Goal: Check status

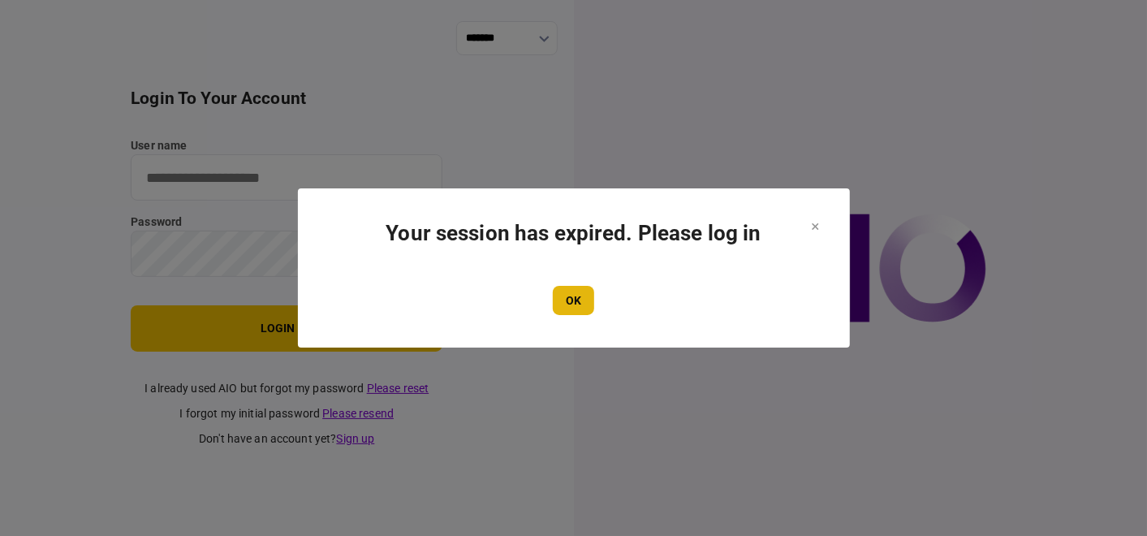
type input "**********"
click at [578, 300] on button "OK" at bounding box center [573, 300] width 41 height 29
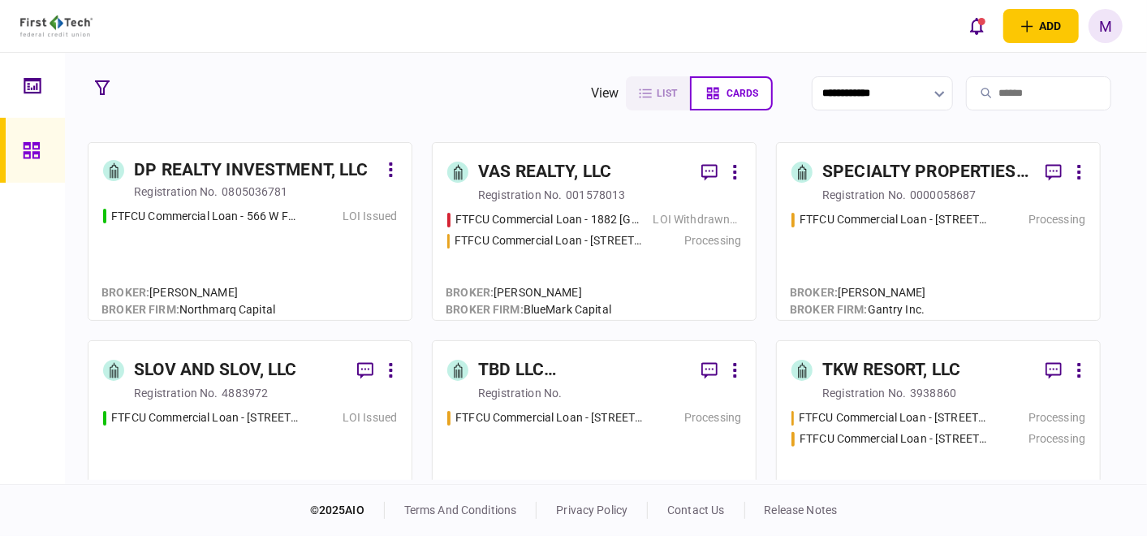
click at [644, 389] on div "registration no." at bounding box center [609, 393] width 263 height 16
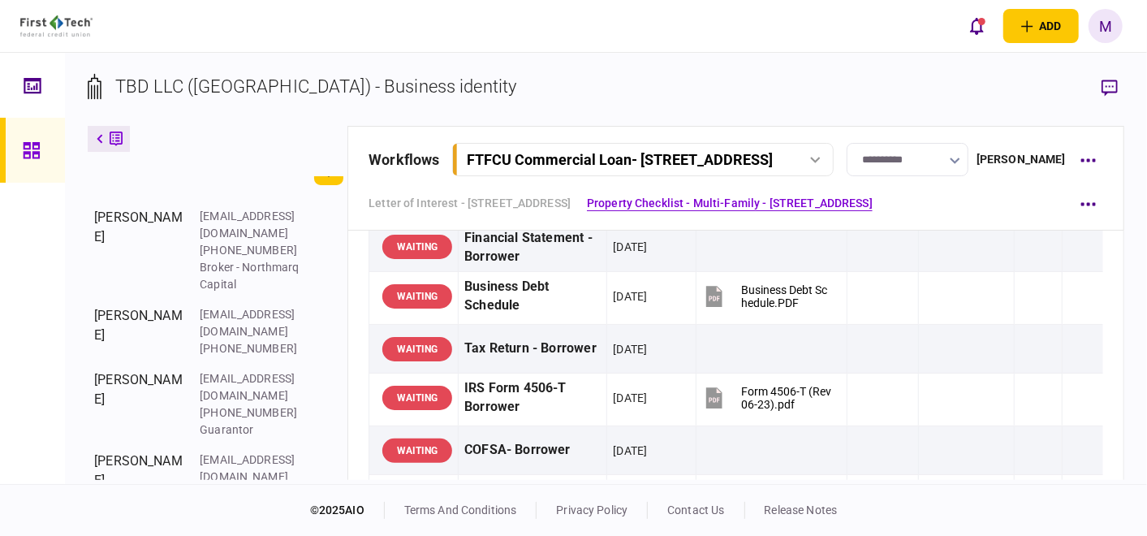
scroll to position [721, 0]
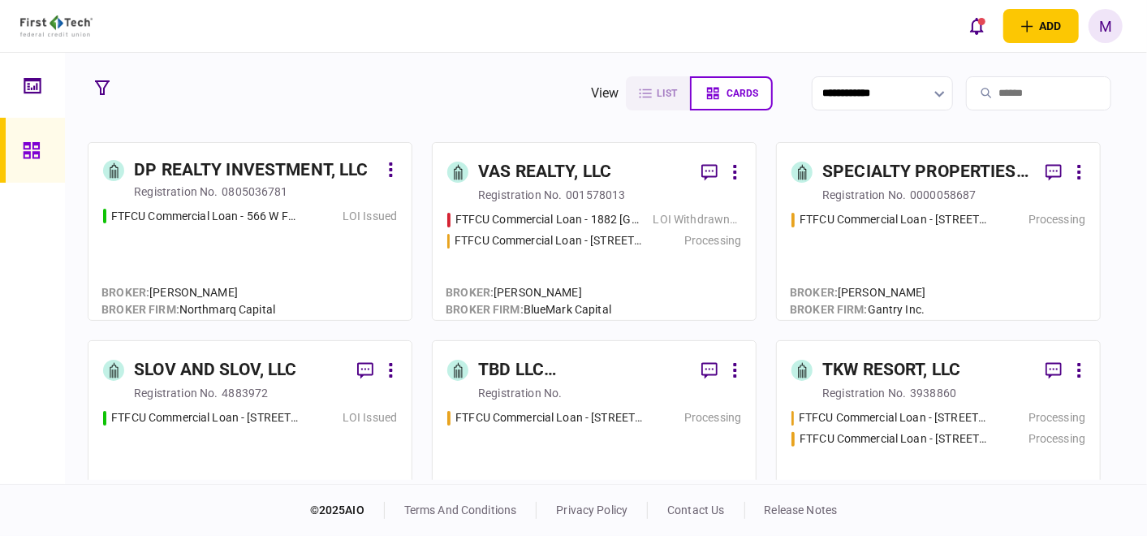
click at [563, 368] on div "TBD LLC ([GEOGRAPHIC_DATA])" at bounding box center [583, 370] width 210 height 26
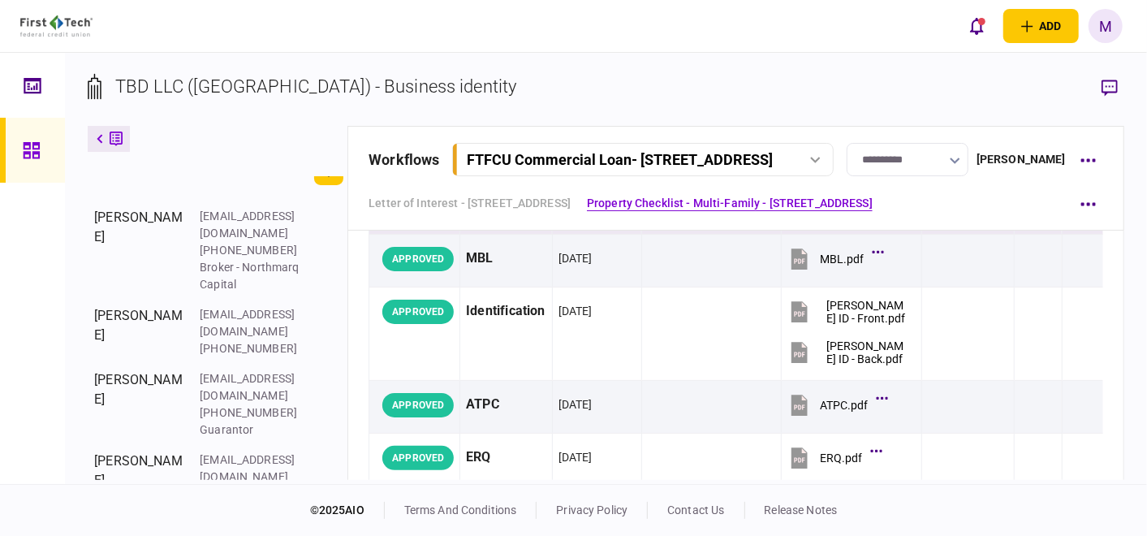
scroll to position [180, 0]
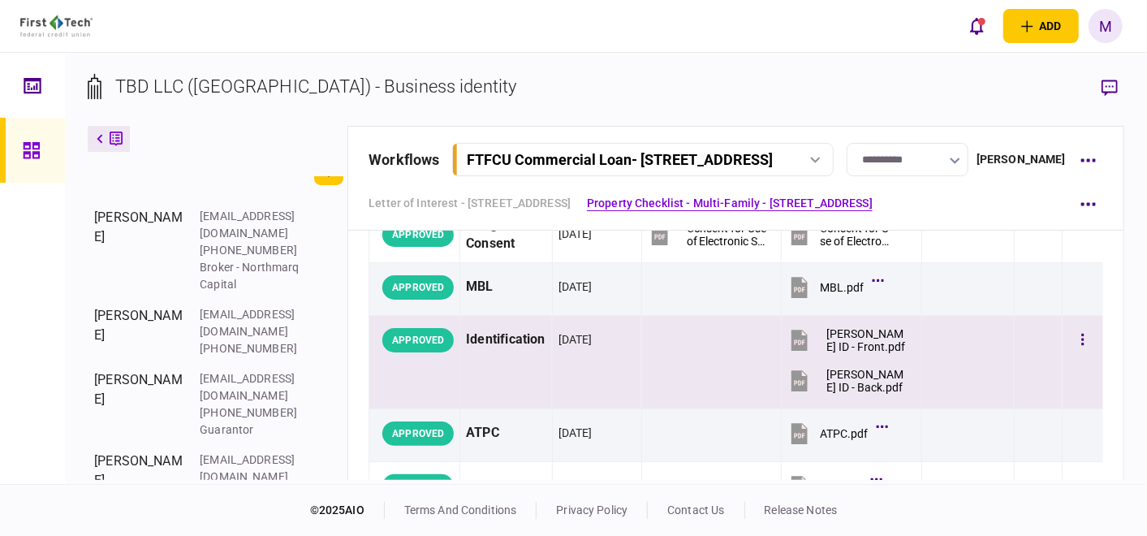
click at [840, 343] on div "[PERSON_NAME] ID - Front.pdf" at bounding box center [866, 340] width 81 height 26
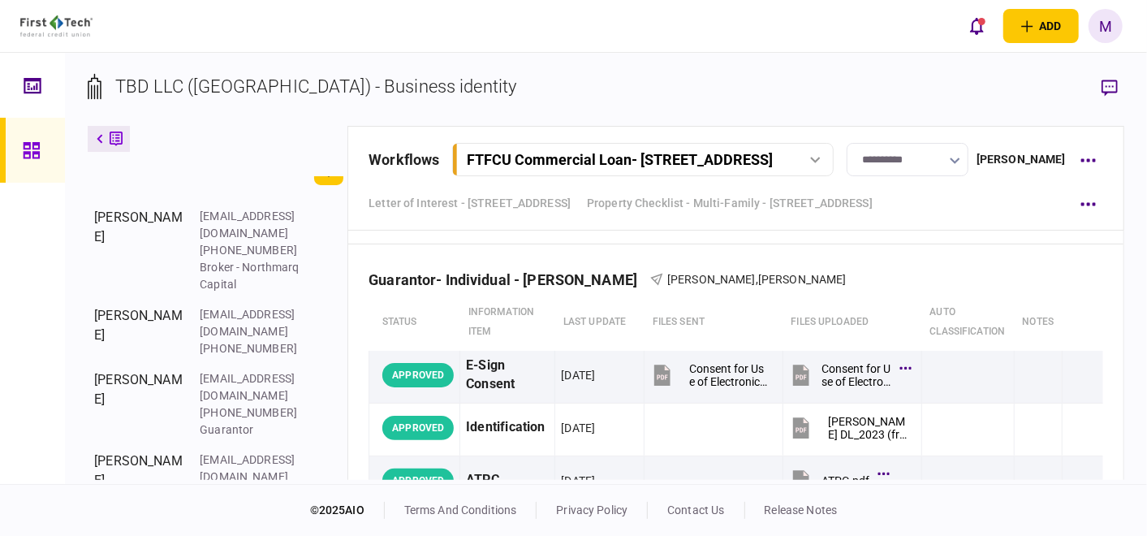
scroll to position [4509, 0]
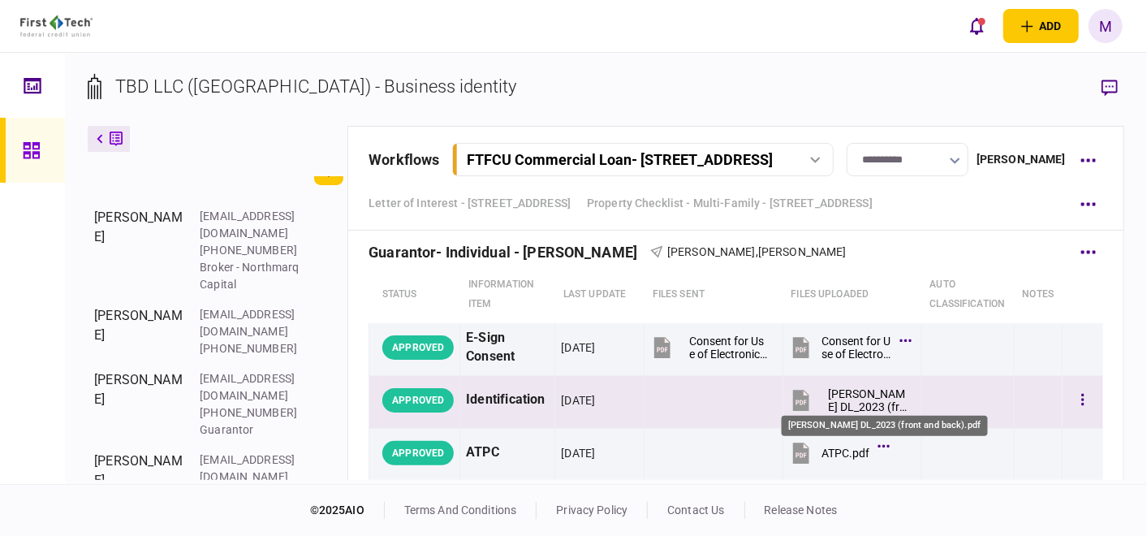
click at [837, 387] on div "[PERSON_NAME] DL_2023 (front and back).pdf" at bounding box center [868, 400] width 80 height 26
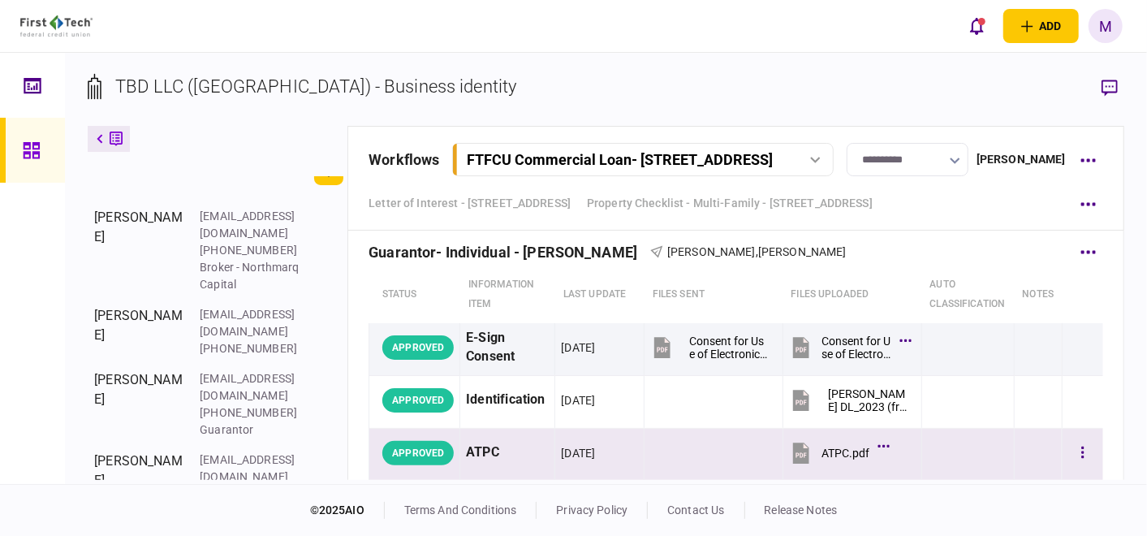
click at [793, 442] on icon at bounding box center [801, 452] width 16 height 21
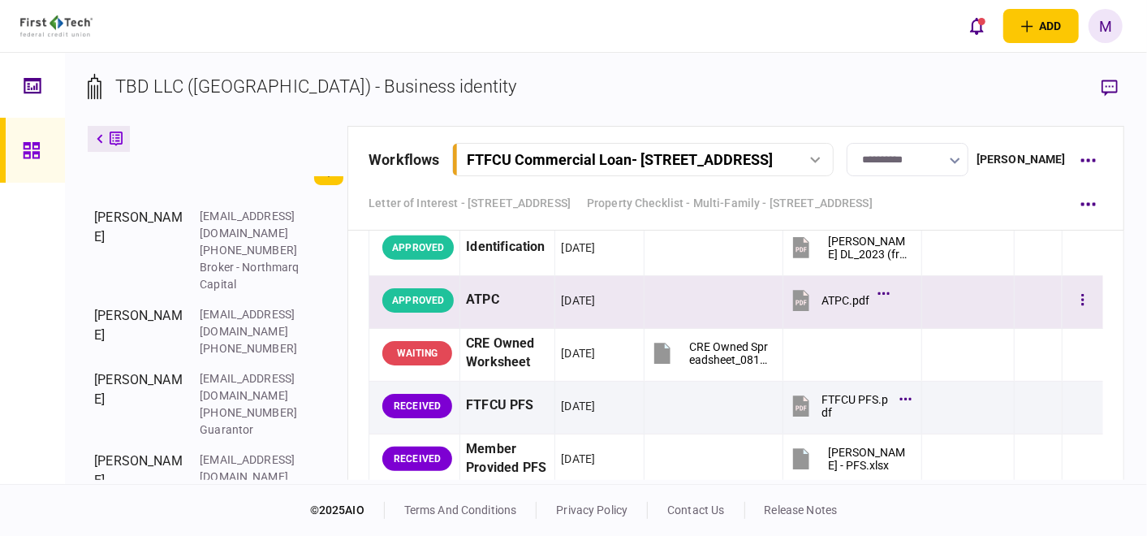
scroll to position [4689, 0]
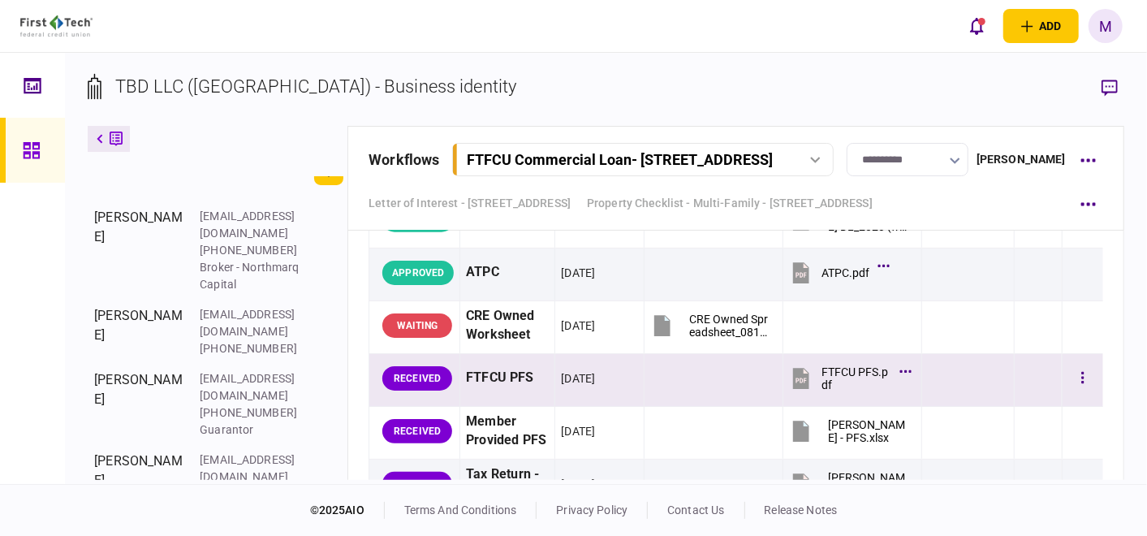
click at [809, 365] on button "FTFCU PFS.pdf" at bounding box center [848, 378] width 119 height 37
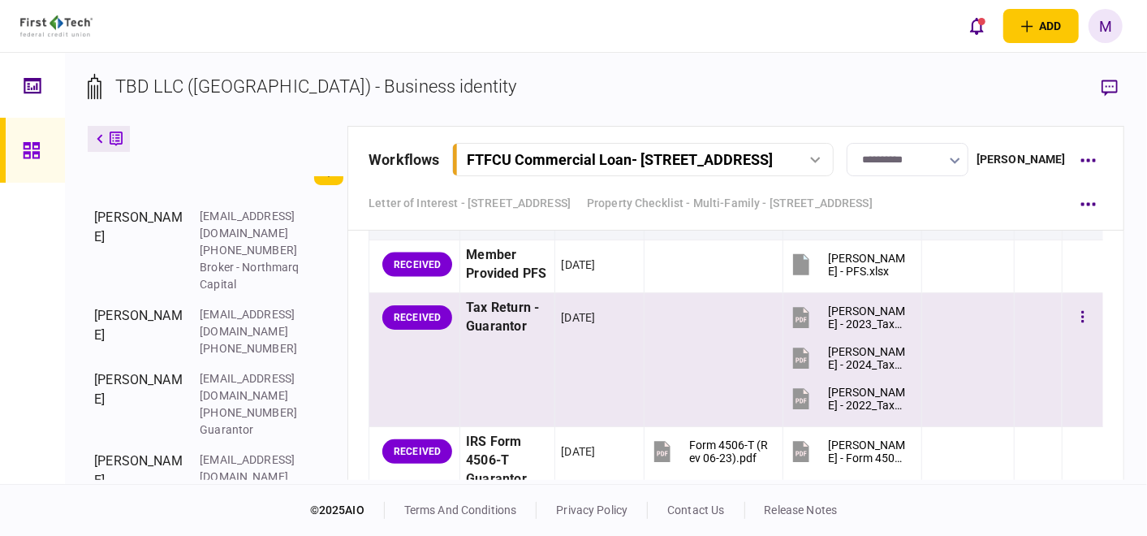
scroll to position [4870, 0]
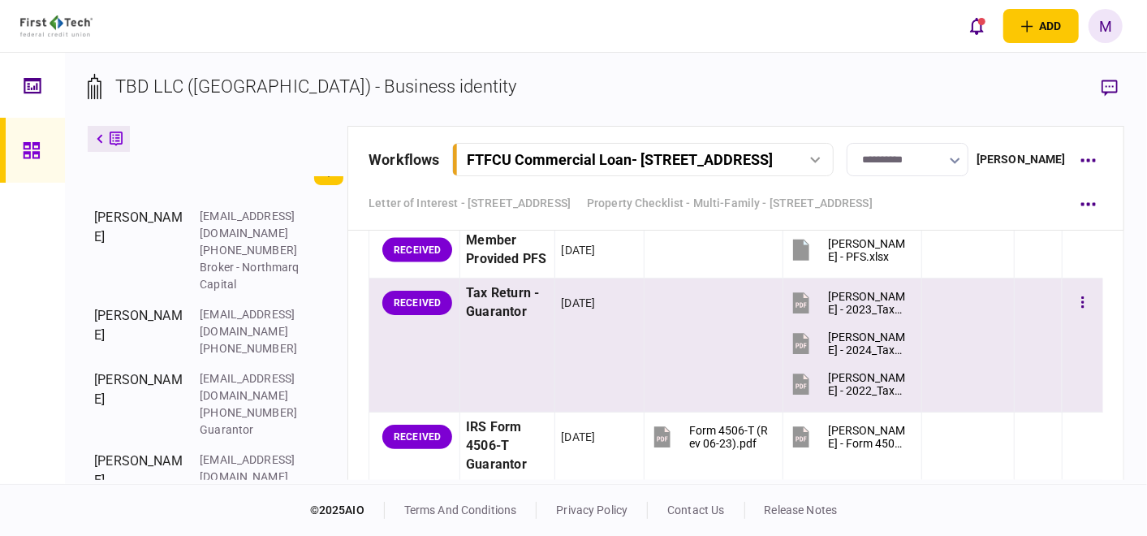
click at [416, 300] on div "RECEIVED" at bounding box center [417, 303] width 70 height 24
click at [804, 293] on icon at bounding box center [806, 295] width 5 height 5
click at [851, 341] on div "[PERSON_NAME] - 2024_TaxReturn.pdf" at bounding box center [868, 343] width 80 height 26
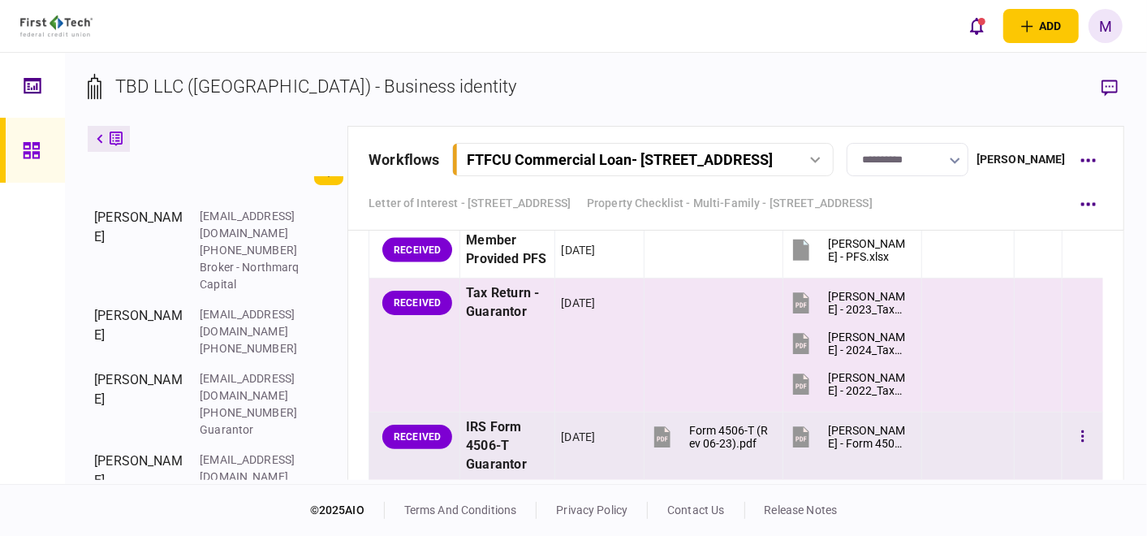
click at [907, 431] on td "[PERSON_NAME] - Form 4506-T (Rev 06-23)_2024 - Executed.pdf" at bounding box center [852, 446] width 139 height 68
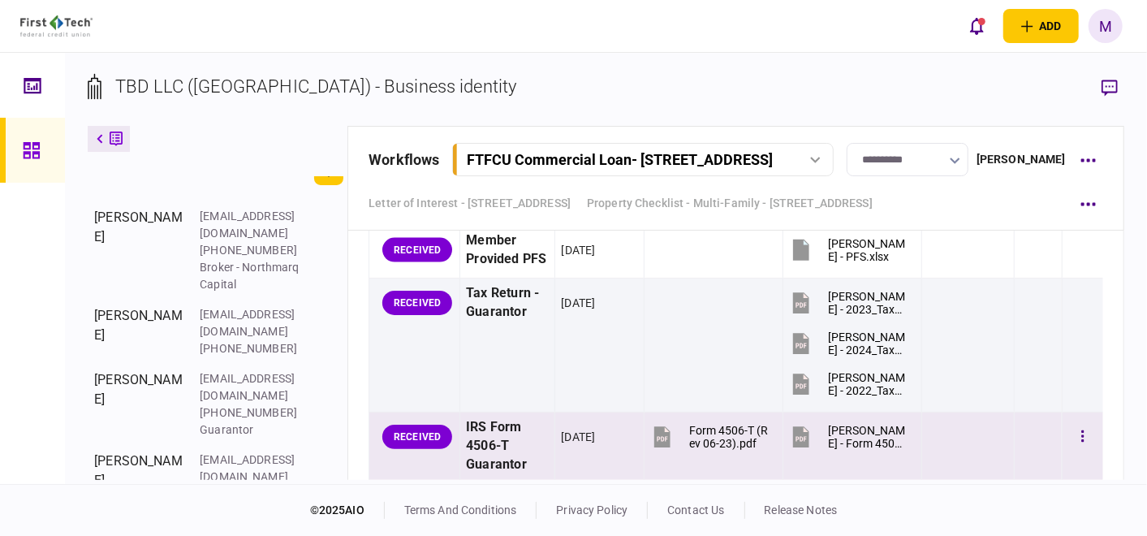
drag, startPoint x: 907, startPoint y: 431, endPoint x: 789, endPoint y: 429, distance: 118.5
click at [793, 429] on icon at bounding box center [801, 436] width 16 height 21
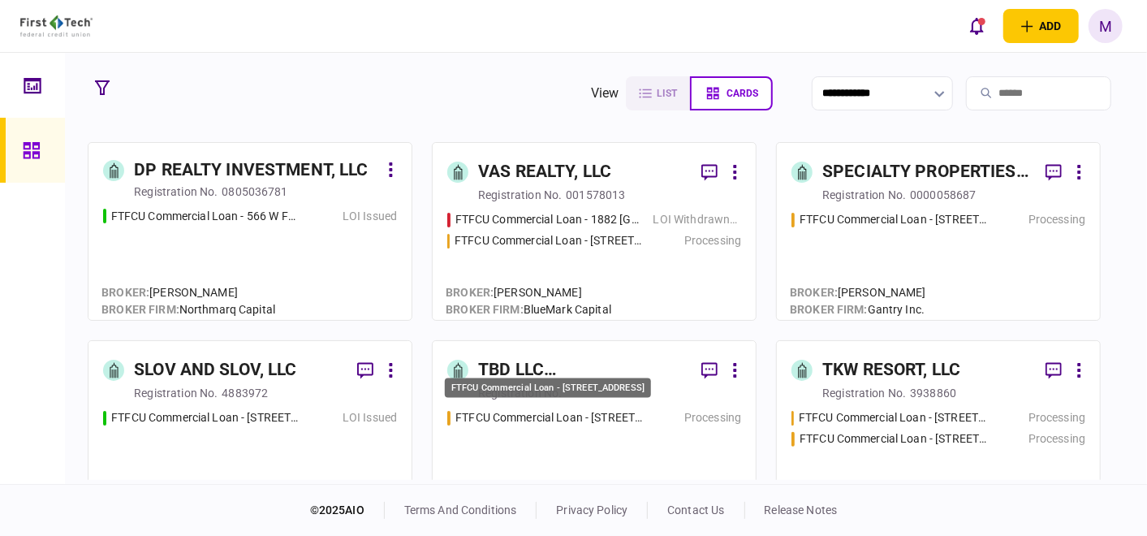
click at [566, 394] on div "FTFCU Commercial Loan - [STREET_ADDRESS]" at bounding box center [548, 387] width 206 height 20
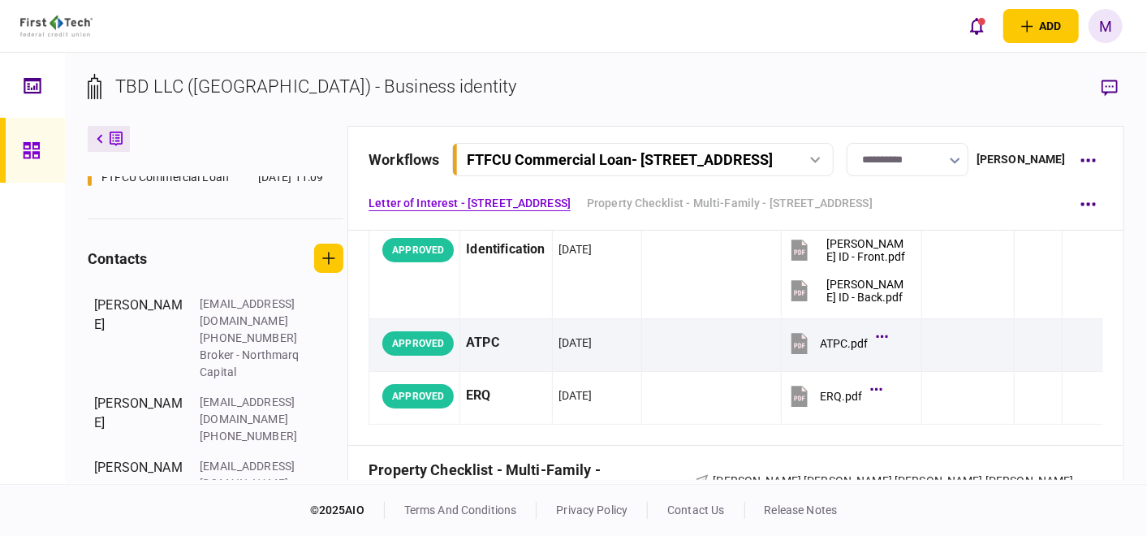
scroll to position [295, 0]
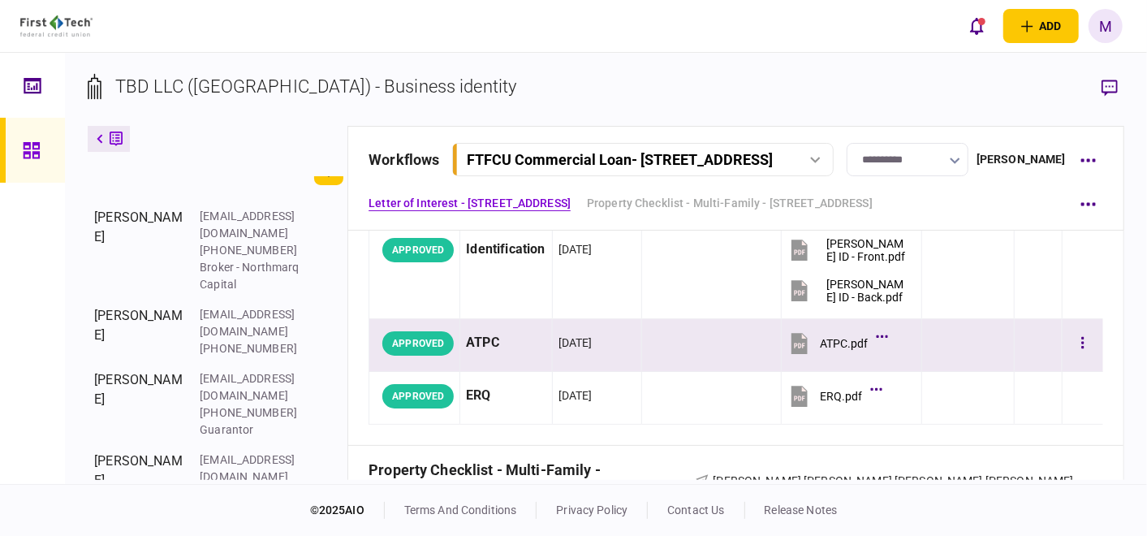
click at [440, 345] on div "APPROVED" at bounding box center [417, 343] width 71 height 24
click at [795, 338] on icon at bounding box center [799, 343] width 16 height 21
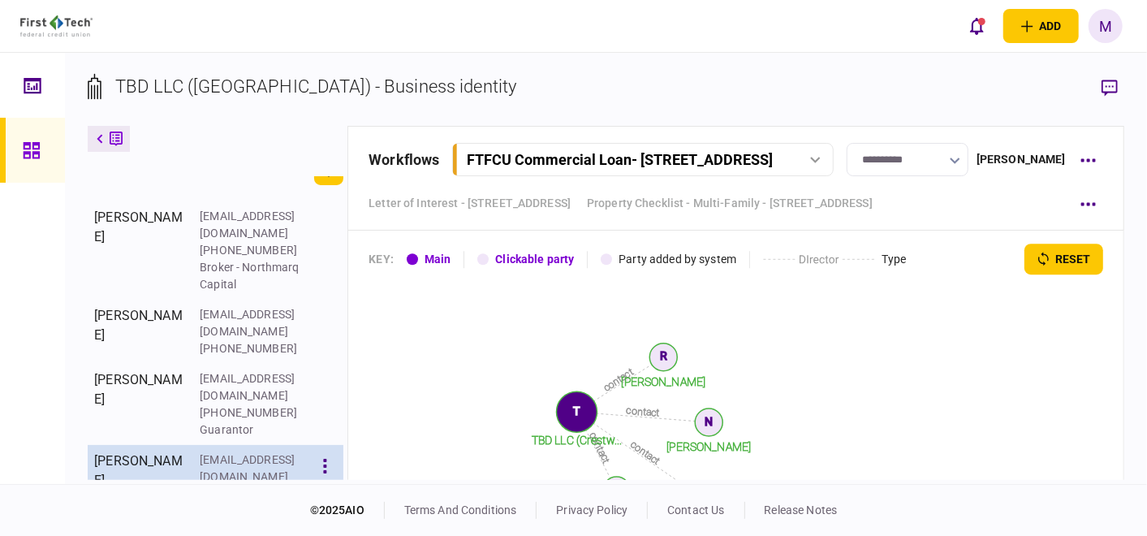
scroll to position [6132, 0]
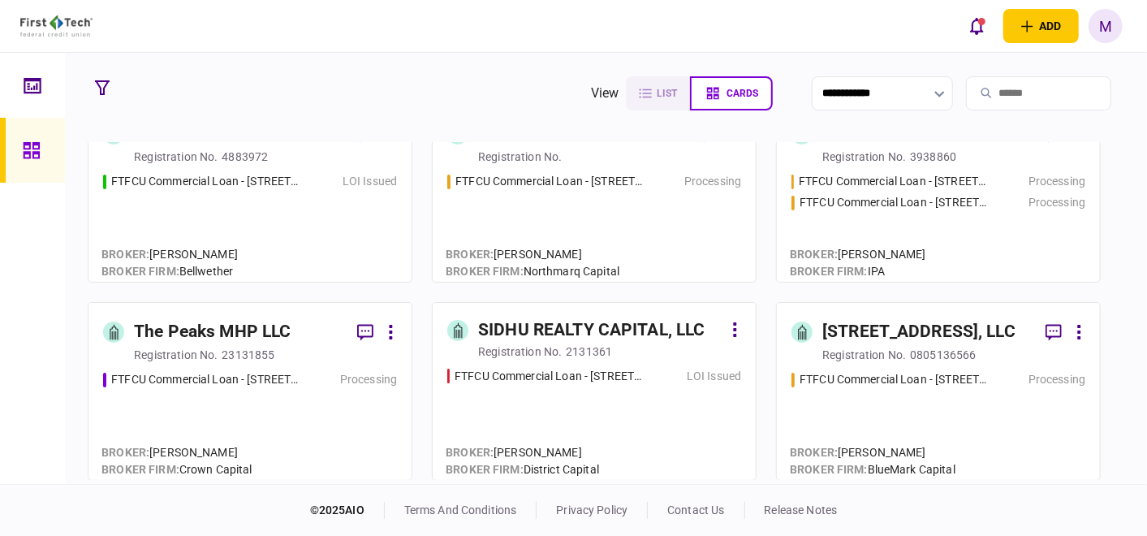
scroll to position [270, 0]
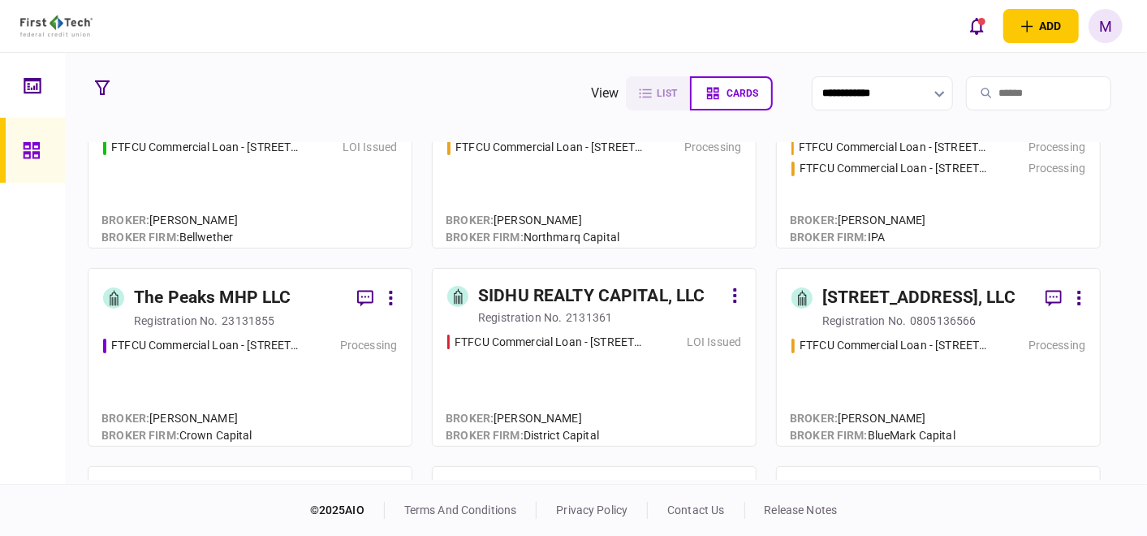
click at [216, 359] on div "FTFCU Commercial Loan - [STREET_ADDRESS] Processing" at bounding box center [250, 384] width 294 height 94
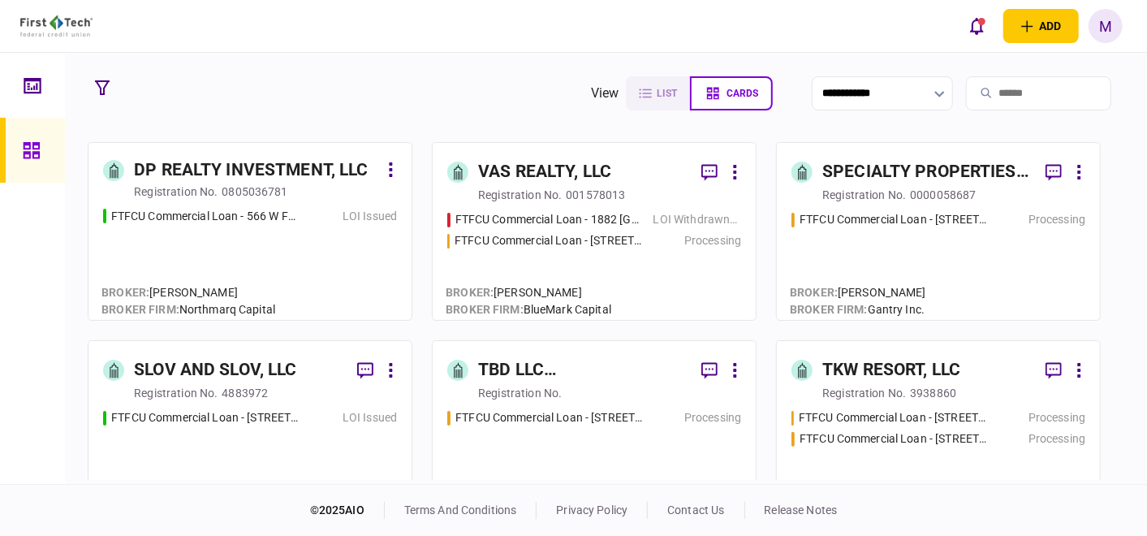
scroll to position [90, 0]
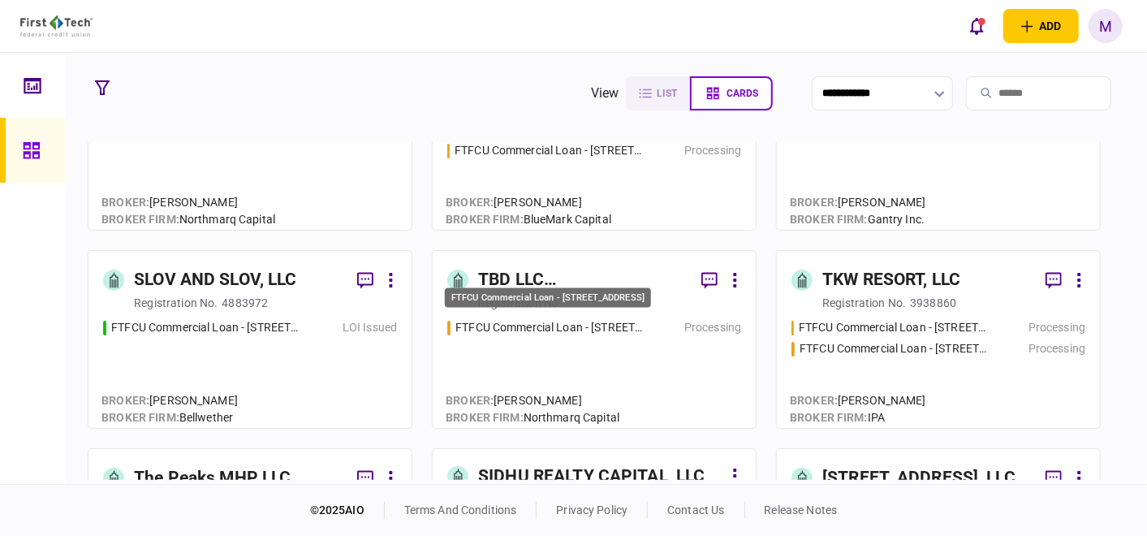
click at [593, 325] on div "FTFCU Commercial Loan - [STREET_ADDRESS]" at bounding box center [549, 327] width 189 height 17
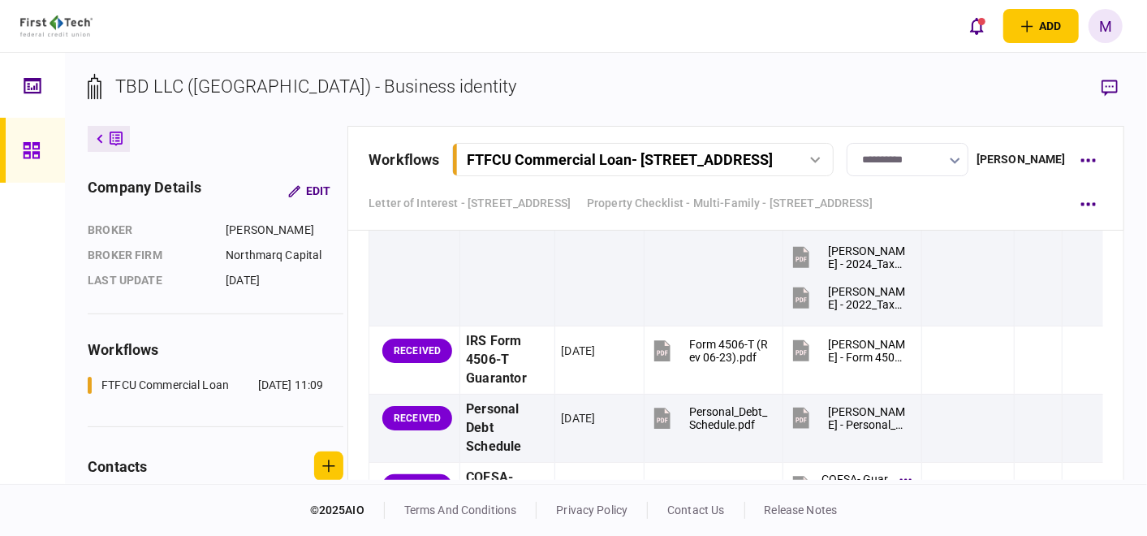
scroll to position [4960, 0]
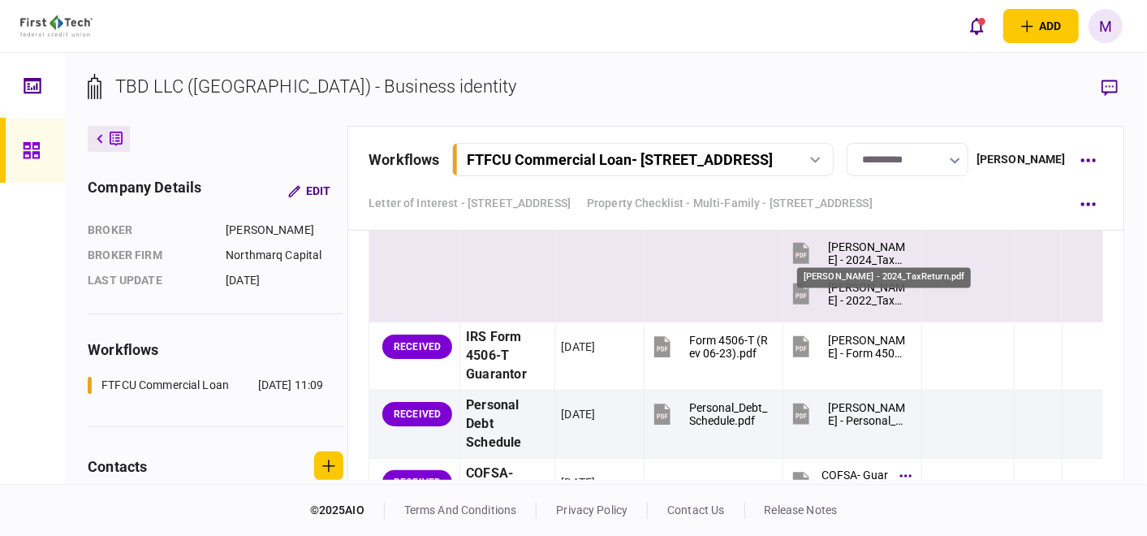
click at [836, 255] on div "[PERSON_NAME] - 2024_TaxReturn.pdf" at bounding box center [868, 253] width 80 height 26
